Goal: Book appointment/travel/reservation

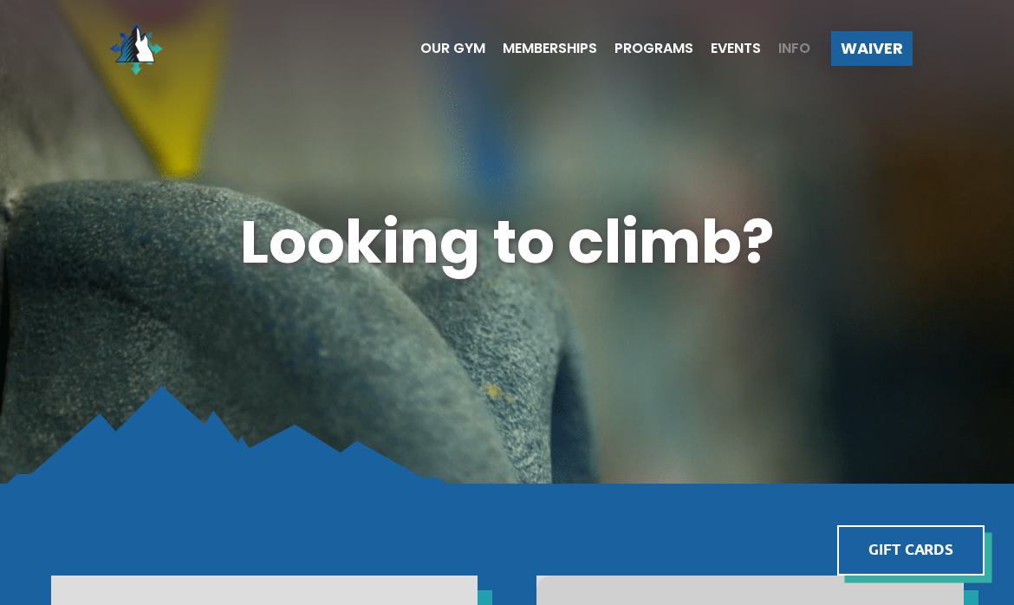
click at [791, 46] on span "Info" at bounding box center [794, 49] width 32 height 14
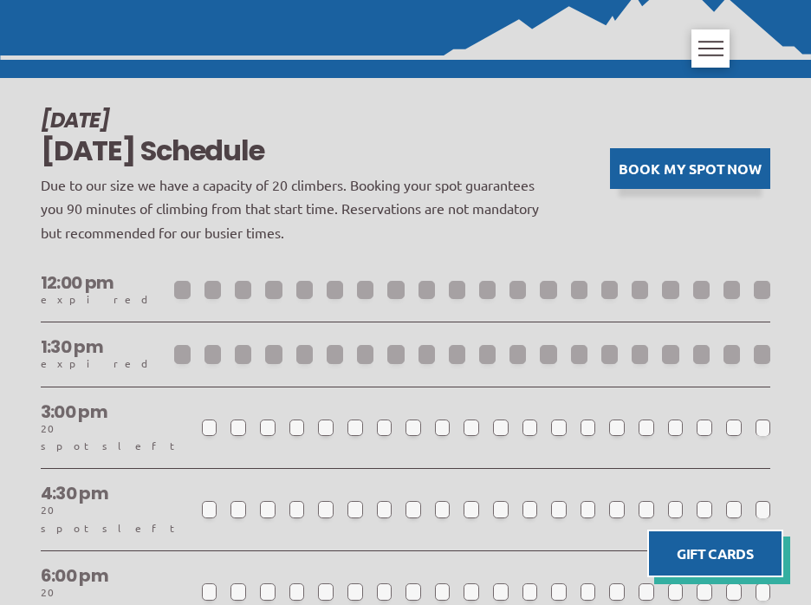
scroll to position [1004, 0]
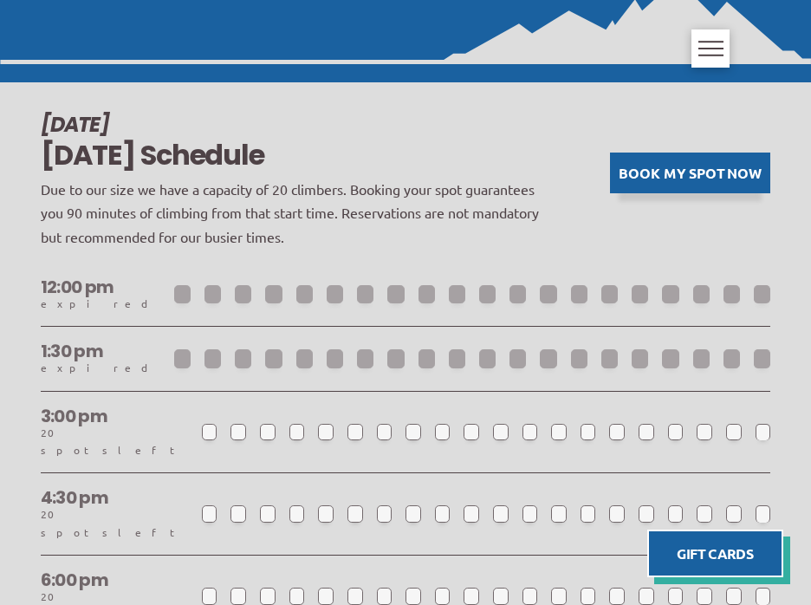
click at [665, 175] on button "Book my spot now" at bounding box center [690, 173] width 160 height 41
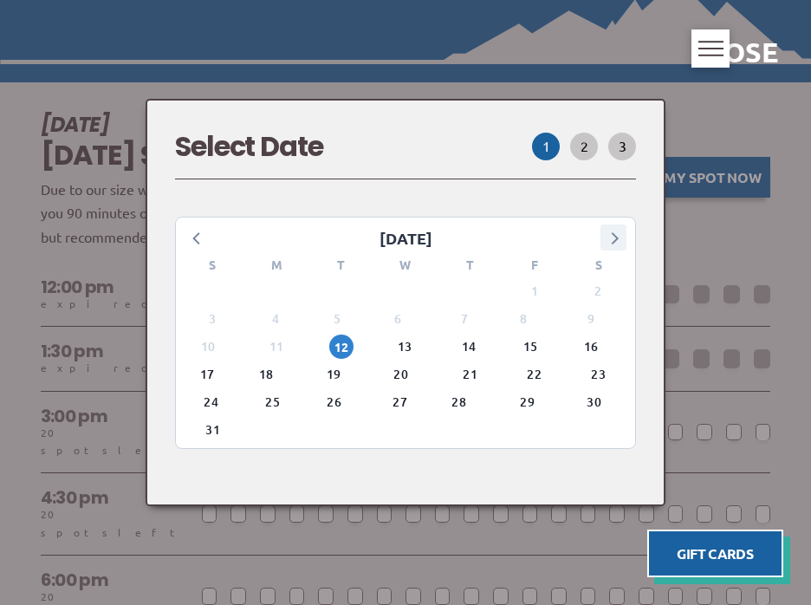
click at [616, 240] on icon at bounding box center [615, 238] width 7 height 12
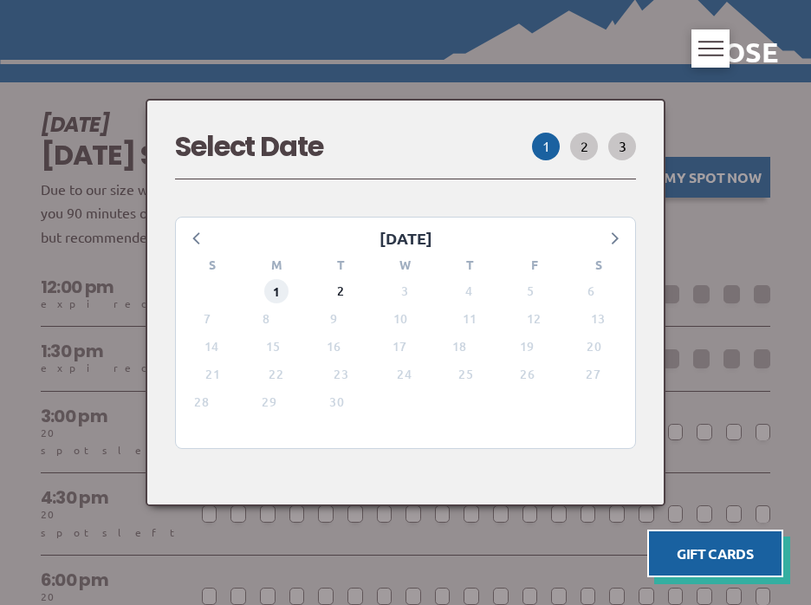
click at [276, 293] on span "1" at bounding box center [276, 291] width 24 height 24
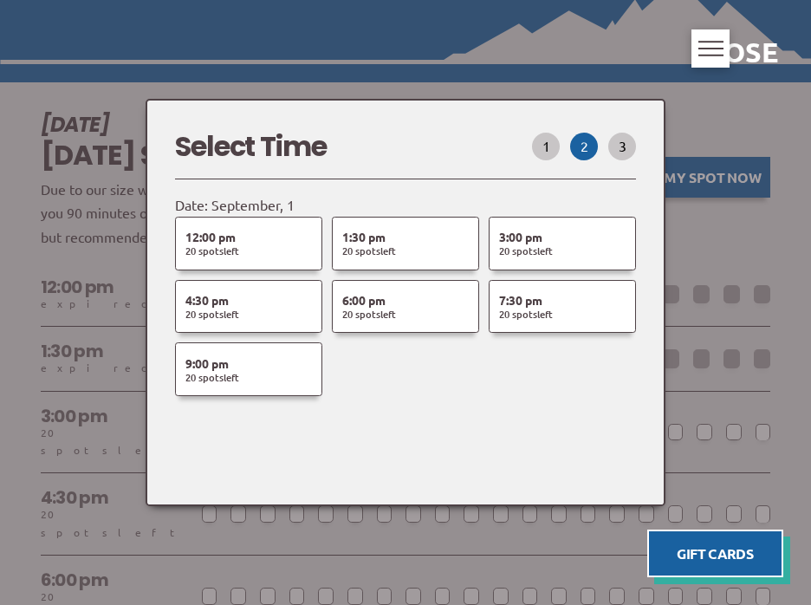
click at [763, 217] on div at bounding box center [405, 302] width 811 height 605
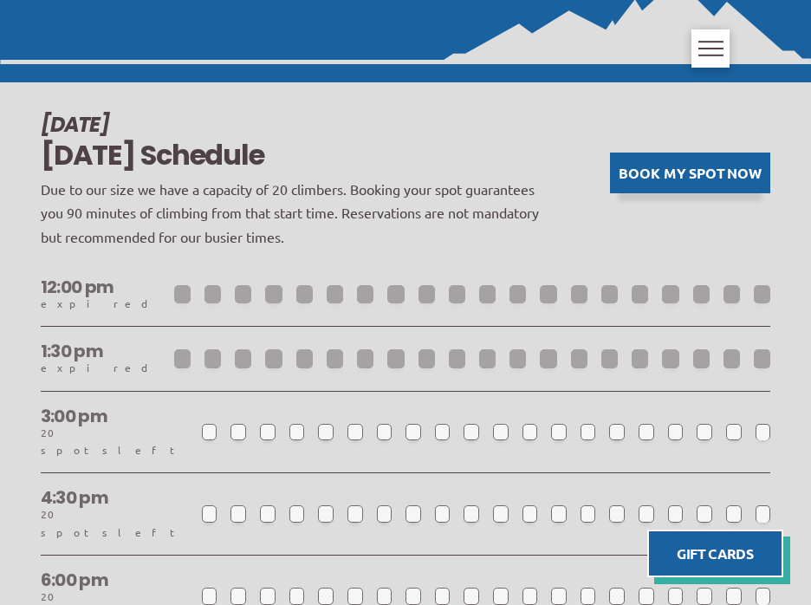
click at [663, 172] on button "Book my spot now" at bounding box center [690, 173] width 160 height 41
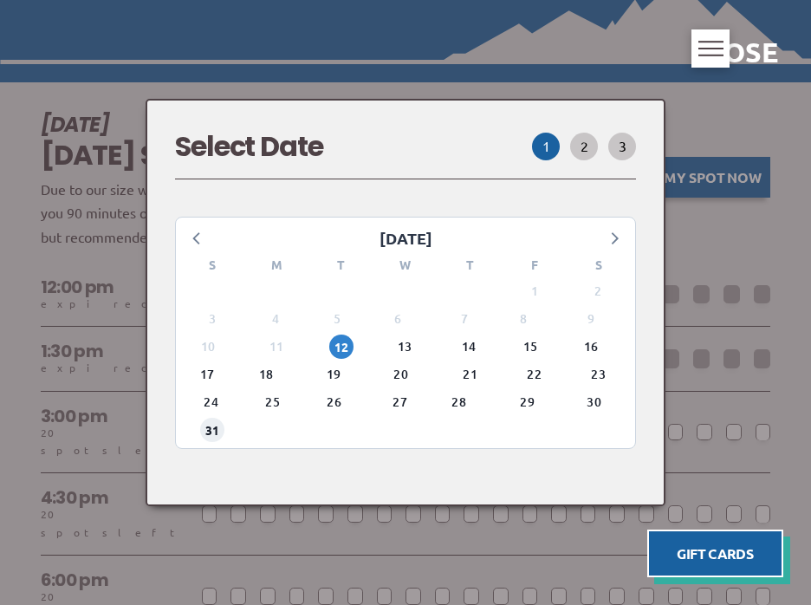
click at [218, 433] on span "31" at bounding box center [212, 430] width 24 height 24
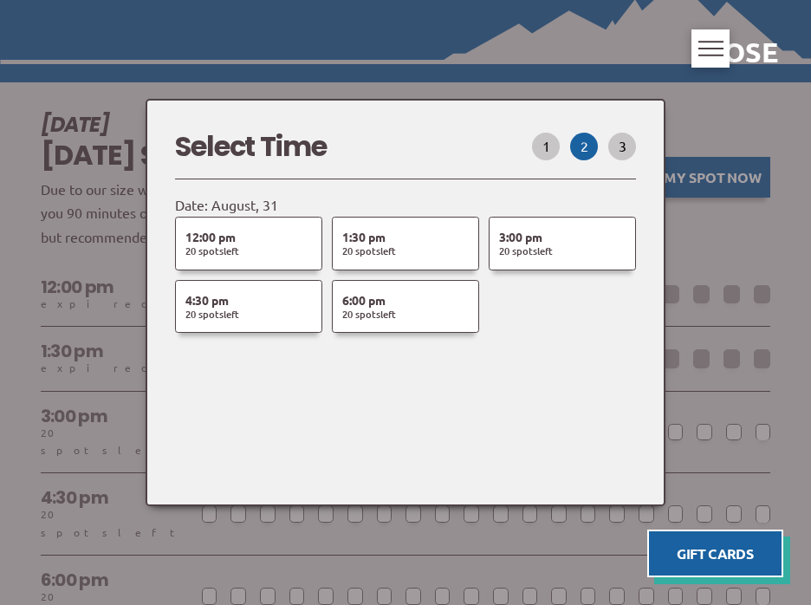
click at [753, 232] on div at bounding box center [405, 302] width 811 height 605
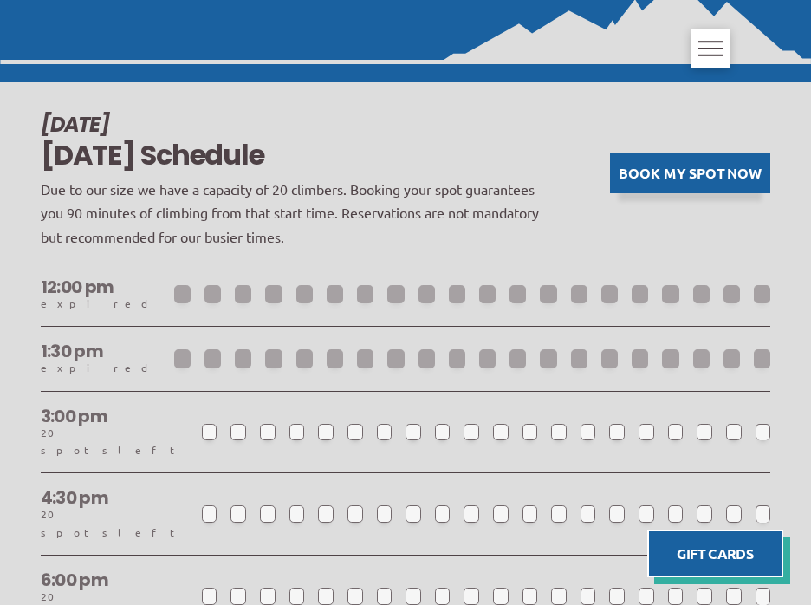
click at [737, 170] on button "Book my spot now" at bounding box center [690, 173] width 160 height 41
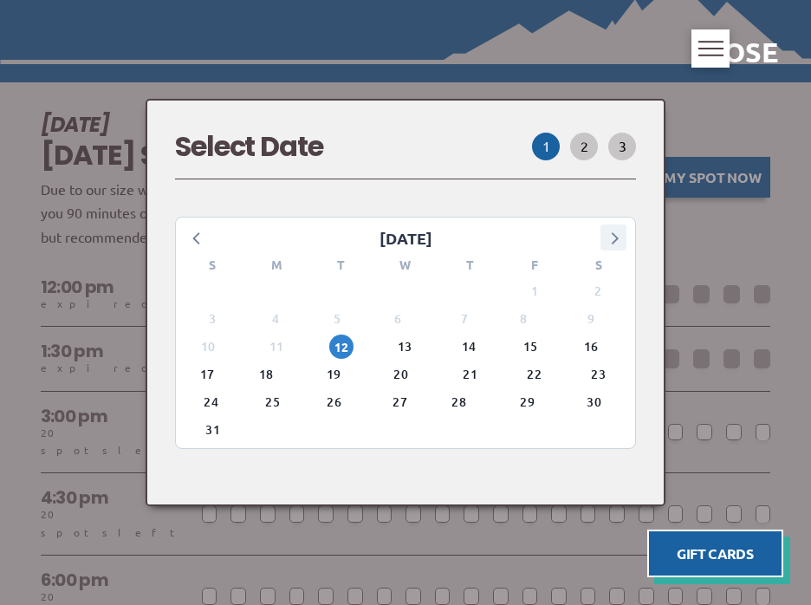
click at [609, 238] on icon at bounding box center [613, 237] width 23 height 23
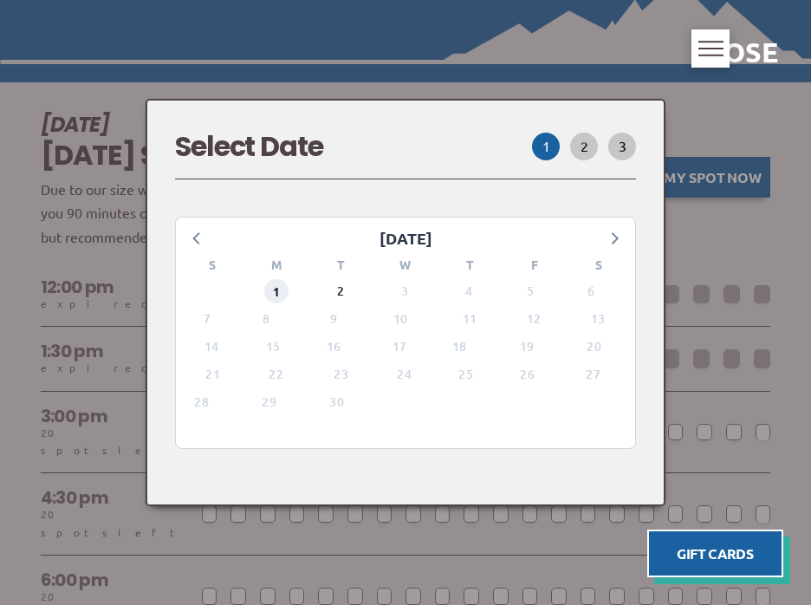
click at [276, 292] on span "1" at bounding box center [276, 291] width 24 height 24
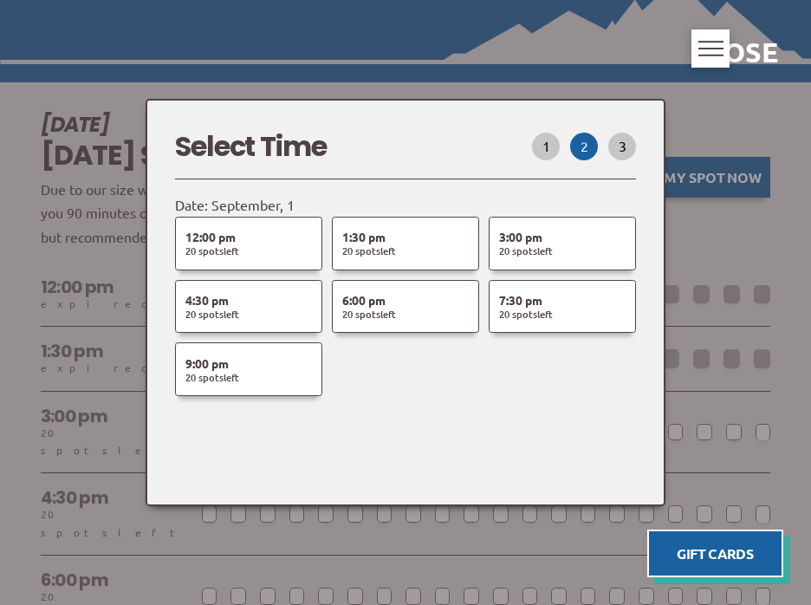
click at [775, 258] on div at bounding box center [405, 302] width 811 height 605
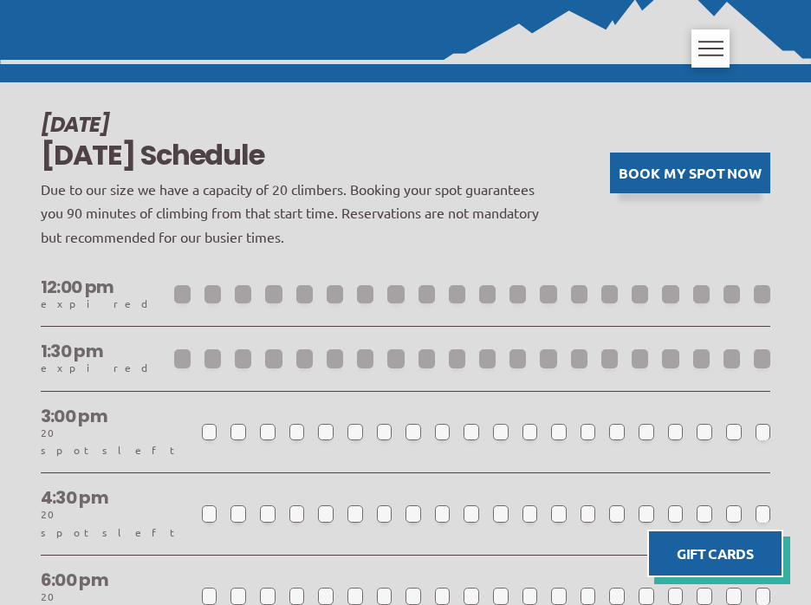
click at [680, 178] on button "Book my spot now" at bounding box center [690, 173] width 160 height 41
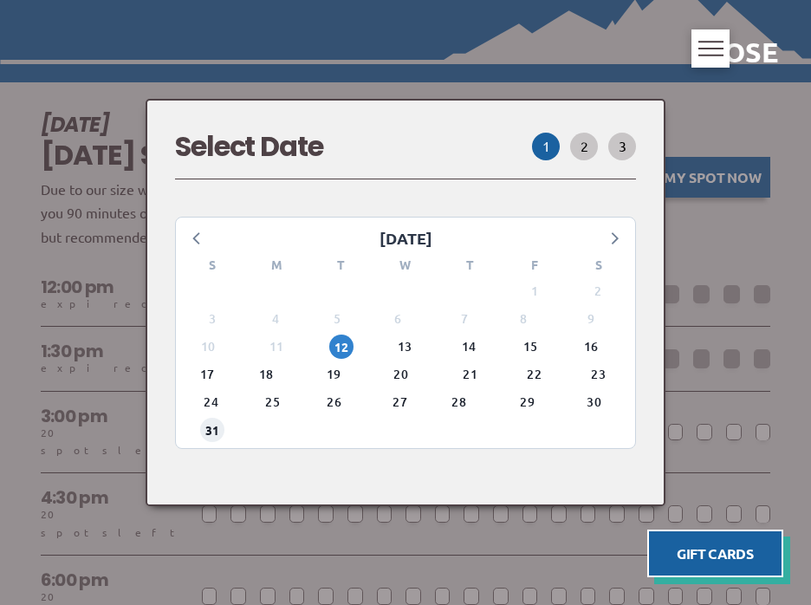
click at [205, 434] on span "31" at bounding box center [212, 430] width 24 height 24
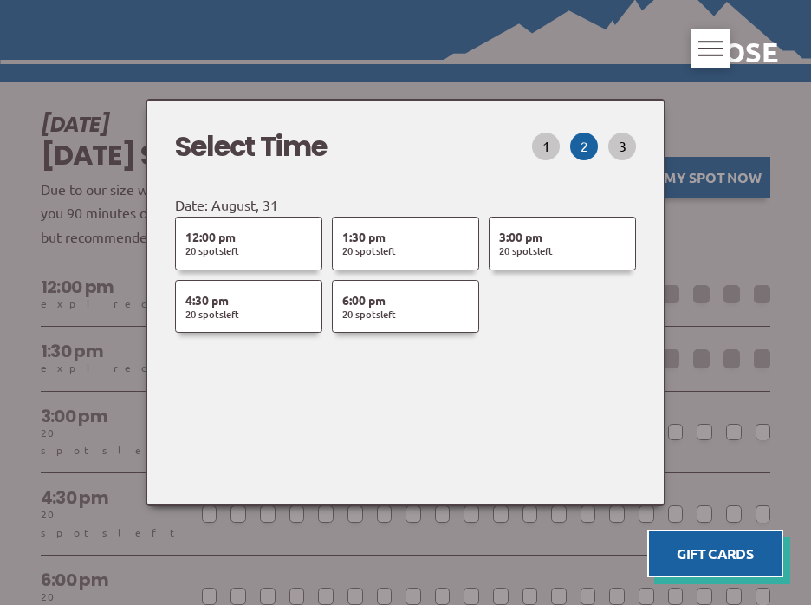
click at [400, 58] on div at bounding box center [405, 302] width 811 height 605
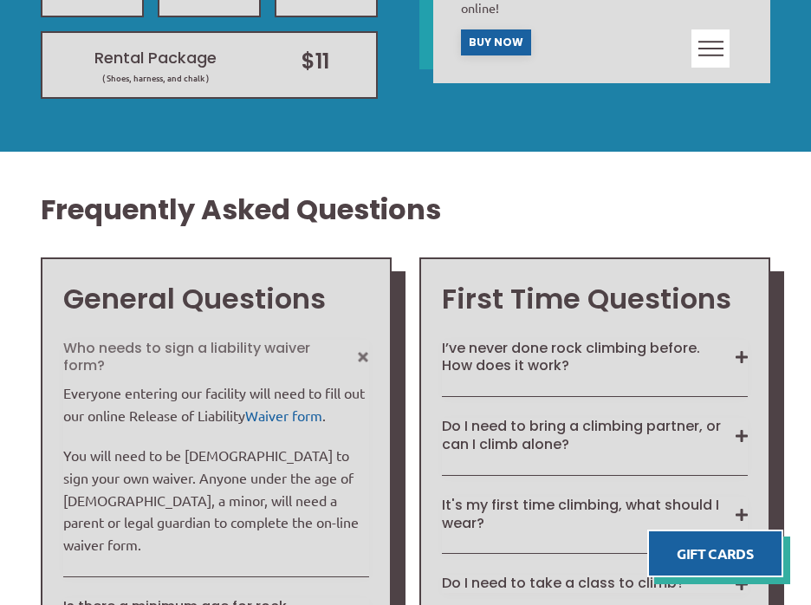
scroll to position [942, 0]
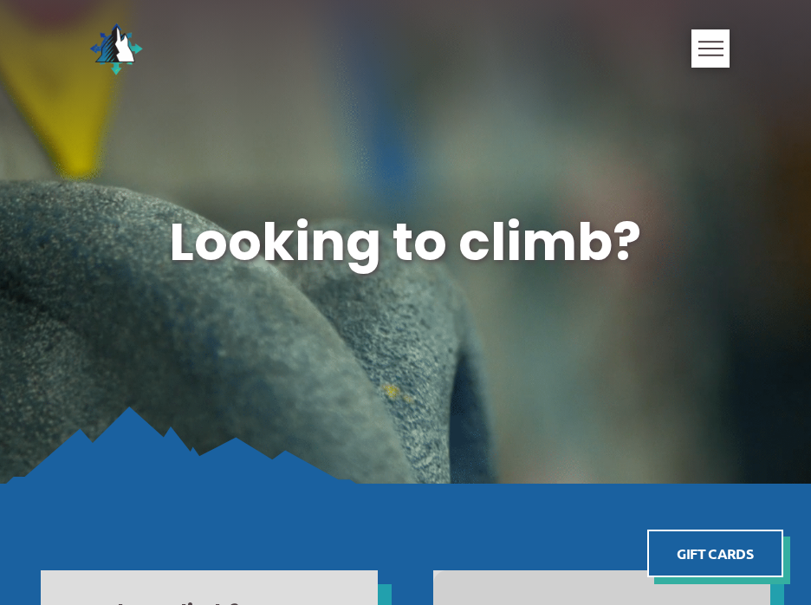
click at [715, 50] on span "Toggle Off Canvas Content" at bounding box center [710, 49] width 25 height 16
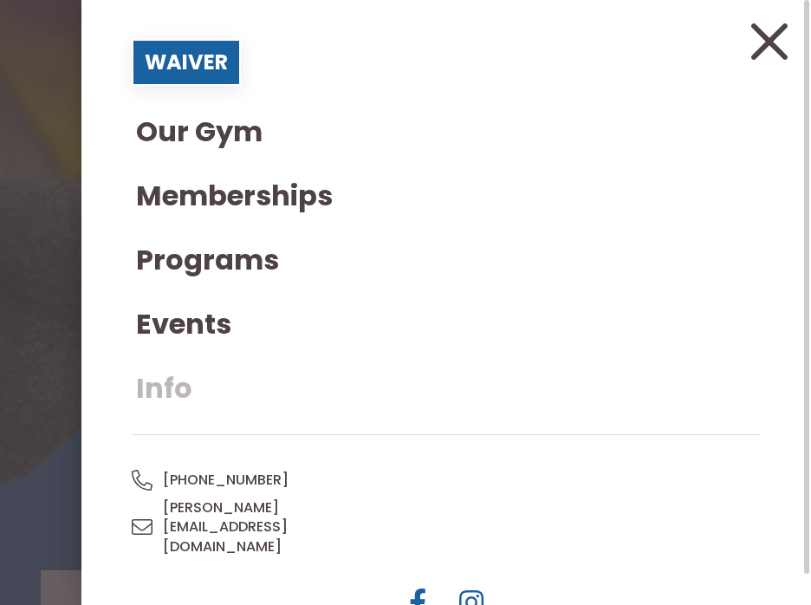
click at [153, 390] on span "Info" at bounding box center [164, 388] width 56 height 28
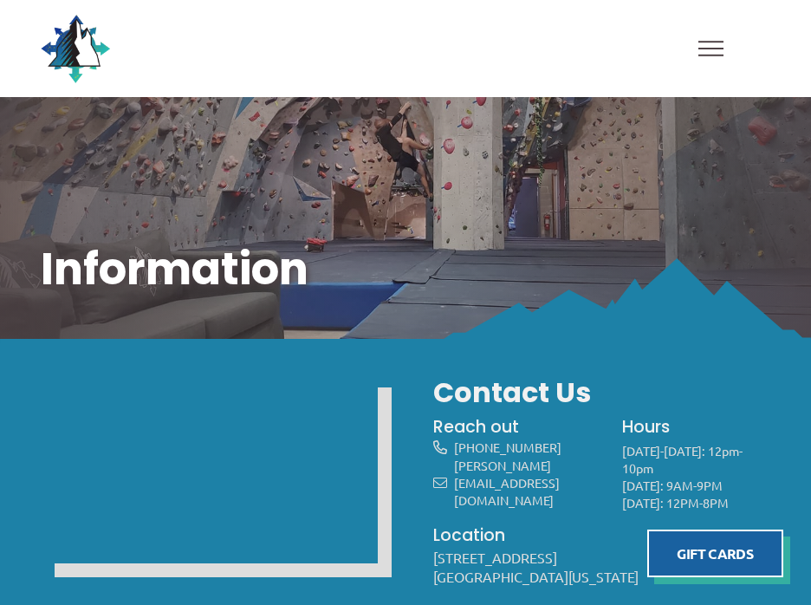
click at [714, 45] on span "Toggle Off Canvas Content" at bounding box center [710, 49] width 25 height 16
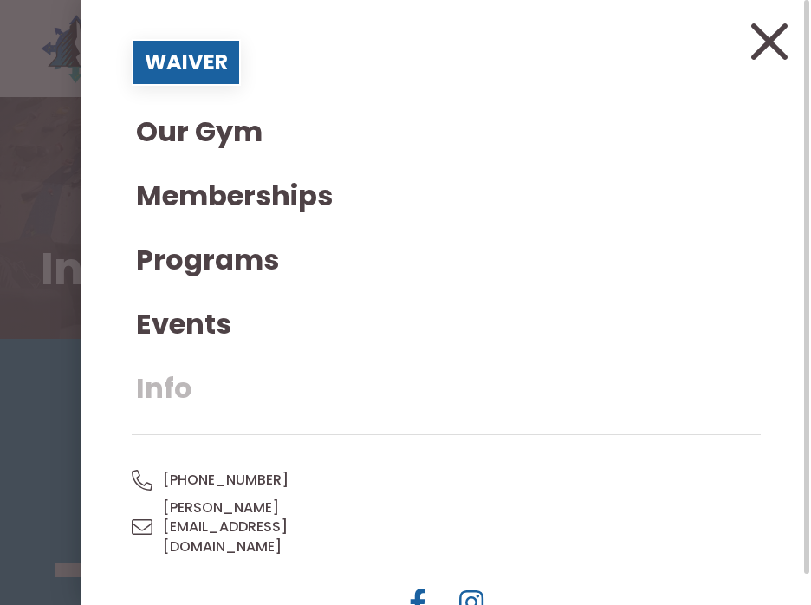
click at [181, 388] on span "Info" at bounding box center [164, 388] width 56 height 28
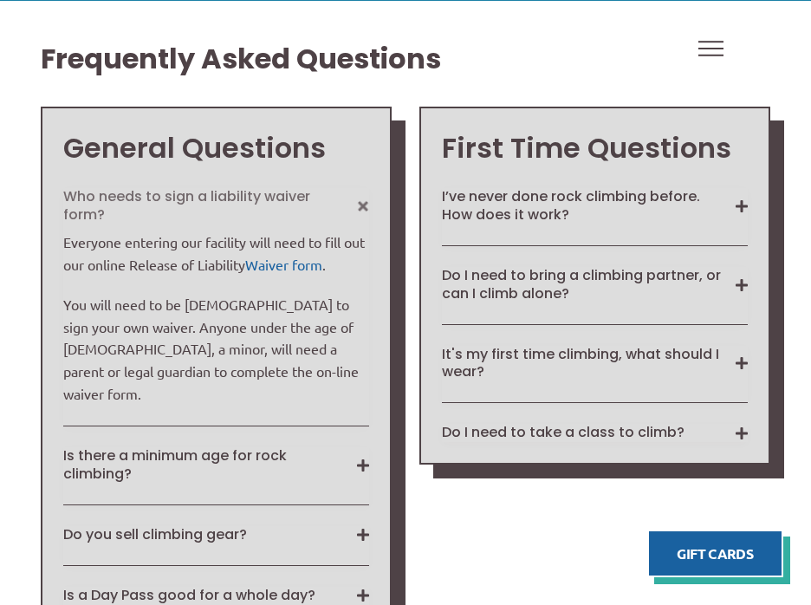
scroll to position [1107, 0]
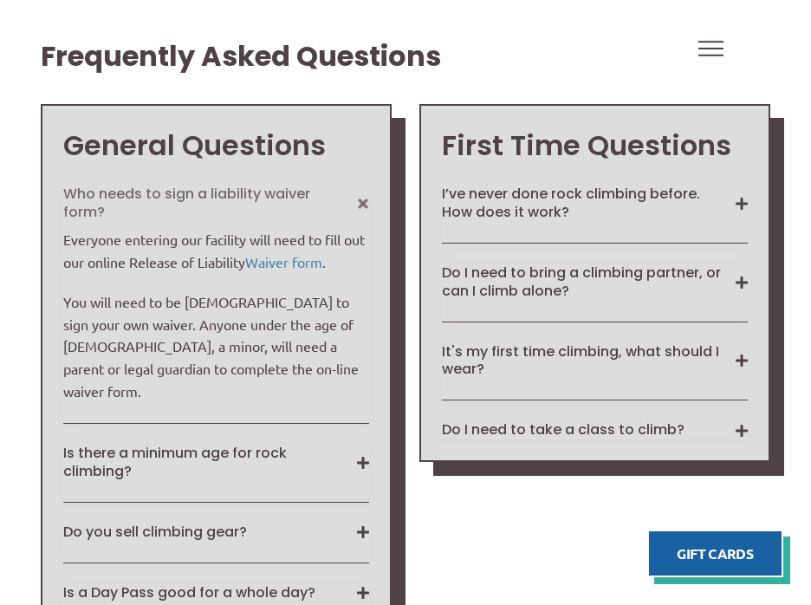
click at [322, 253] on link "Waiver form" at bounding box center [283, 261] width 77 height 17
